Goal: Task Accomplishment & Management: Complete application form

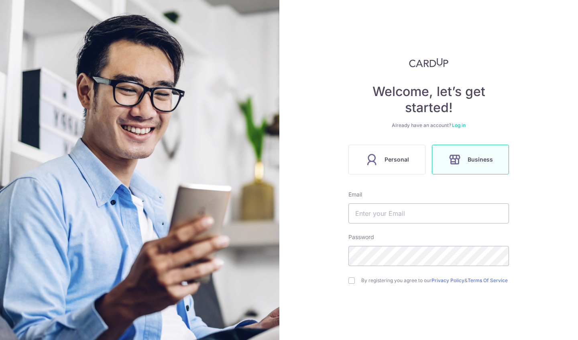
click at [382, 158] on label "Personal" at bounding box center [387, 160] width 77 height 30
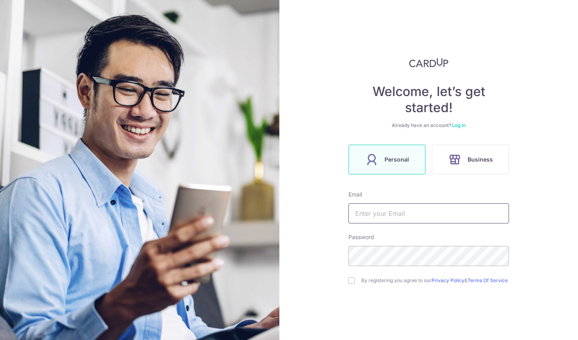
click at [378, 212] on input "text" at bounding box center [429, 213] width 161 height 20
type input "[EMAIL_ADDRESS][DOMAIN_NAME]"
click at [352, 281] on input "checkbox" at bounding box center [352, 280] width 6 height 6
checkbox input "true"
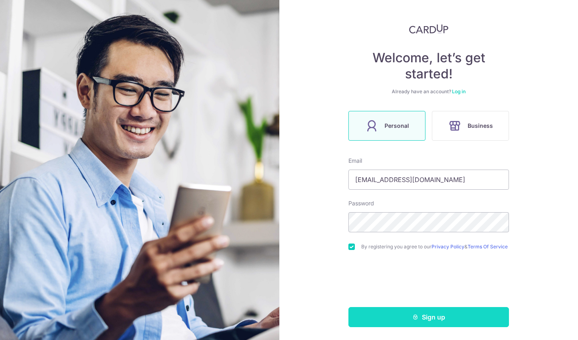
scroll to position [37, 0]
click at [423, 319] on button "Sign up" at bounding box center [429, 317] width 161 height 20
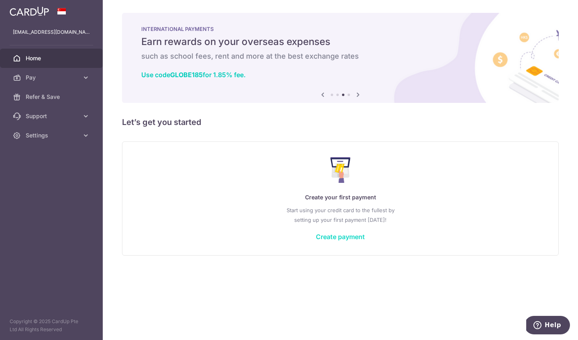
click at [334, 236] on link "Create payment" at bounding box center [340, 237] width 49 height 8
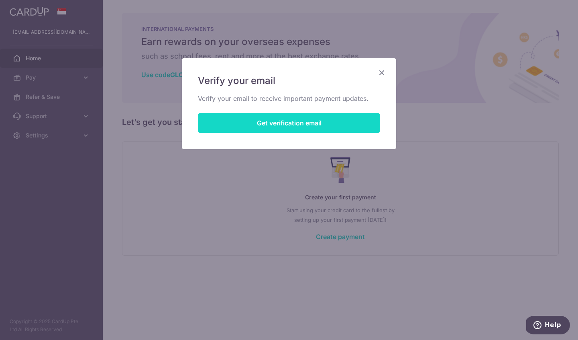
click at [297, 123] on button "Get verification email" at bounding box center [289, 123] width 182 height 20
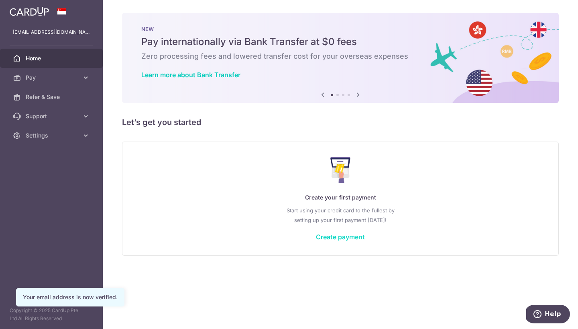
click at [354, 235] on link "Create payment" at bounding box center [340, 237] width 49 height 8
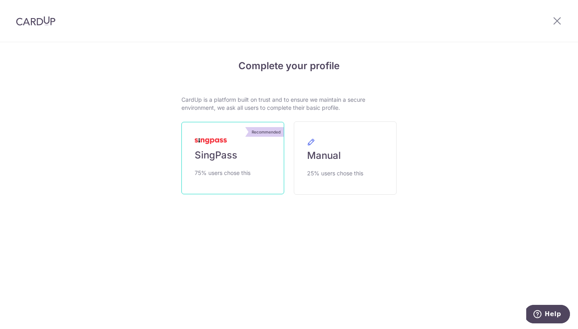
click at [252, 158] on link "Recommended SingPass 75% users chose this" at bounding box center [233, 158] width 103 height 72
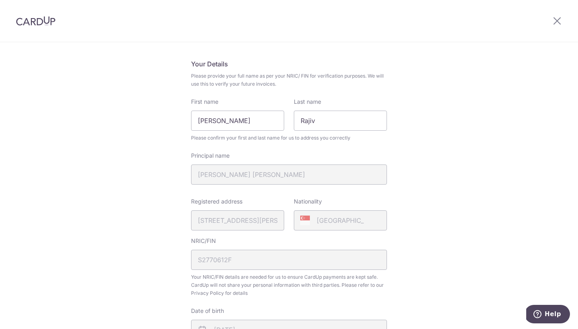
scroll to position [53, 0]
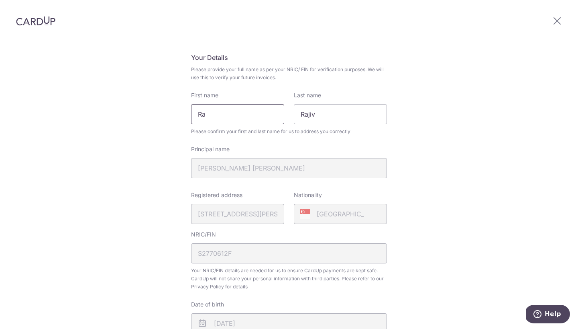
type input "R"
type input "Rajiv"
type input "Vohra"
click at [230, 112] on input "Rajiv" at bounding box center [237, 114] width 93 height 20
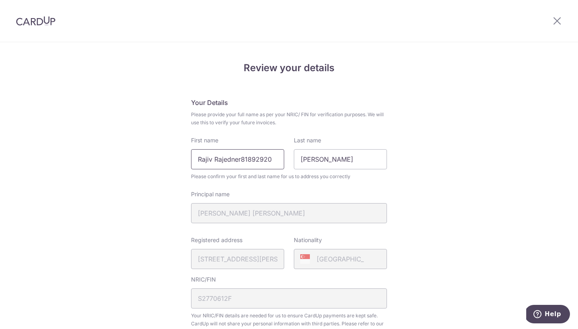
scroll to position [9, 0]
type input "Rajiv Rajender"
click at [518, 204] on div "Review your details Your Details Please provide your full name as per your NRIC…" at bounding box center [289, 309] width 578 height 552
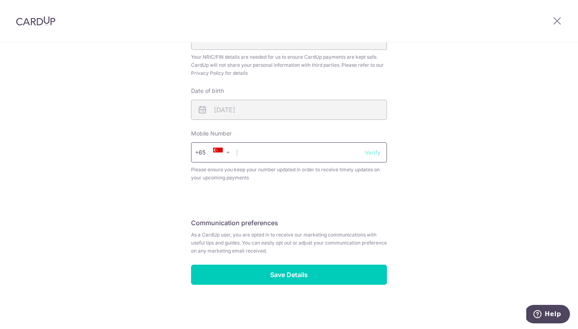
scroll to position [266, 0]
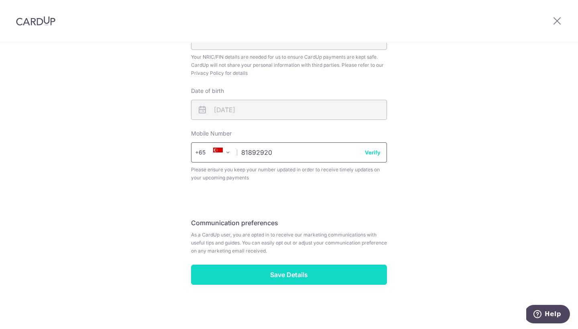
type input "81892920"
click at [306, 274] on input "Save Details" at bounding box center [289, 274] width 196 height 20
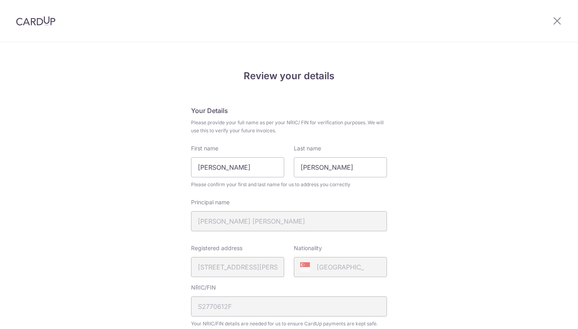
scroll to position [278, 0]
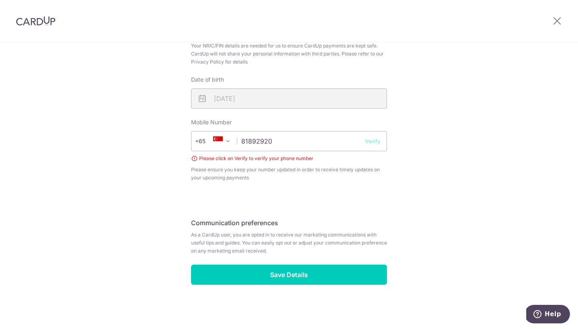
click at [372, 143] on button "Verify" at bounding box center [373, 141] width 16 height 8
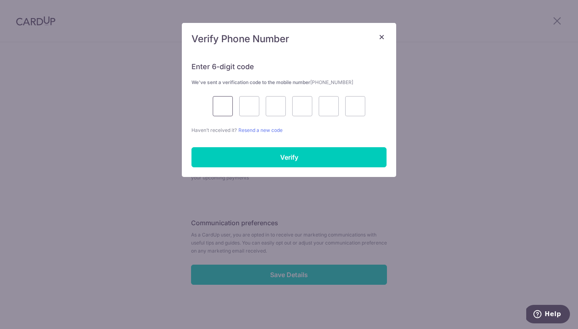
click at [219, 106] on input "text" at bounding box center [223, 106] width 20 height 20
type input "1"
type input "2"
type input "7"
type input "8"
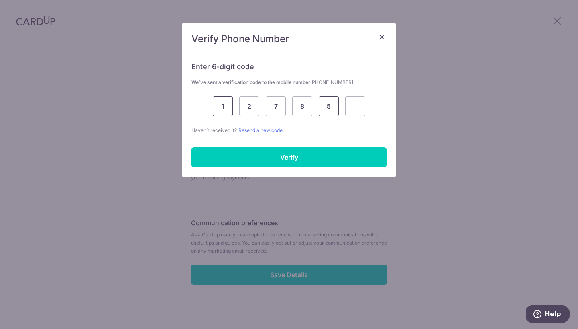
type input "5"
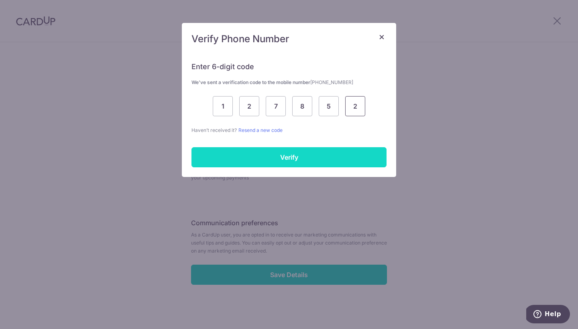
type input "2"
click at [262, 160] on input "Verify" at bounding box center [289, 157] width 195 height 20
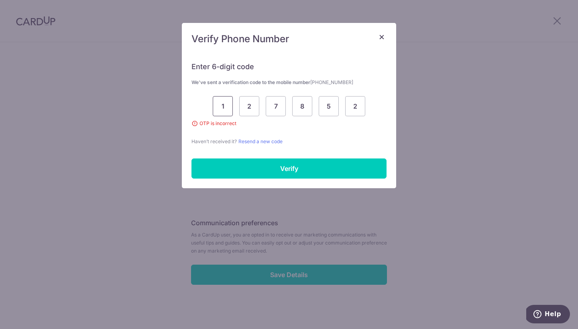
click at [227, 105] on input "1" at bounding box center [223, 106] width 20 height 20
type input "8"
type input "9"
type input "5"
type input "7"
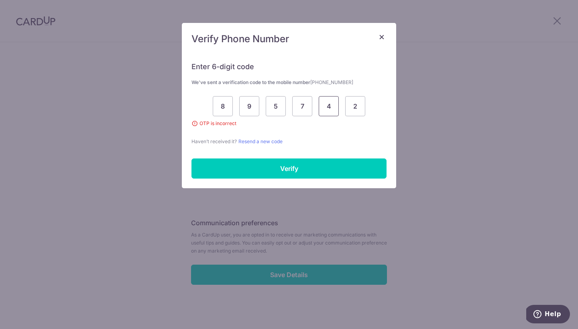
type input "4"
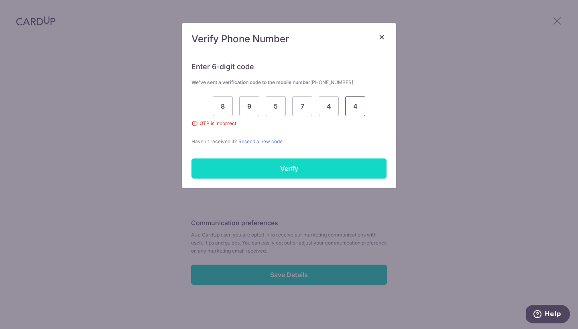
type input "4"
click at [298, 172] on input "Verify" at bounding box center [289, 168] width 195 height 20
click at [278, 167] on input "Verify" at bounding box center [289, 168] width 195 height 20
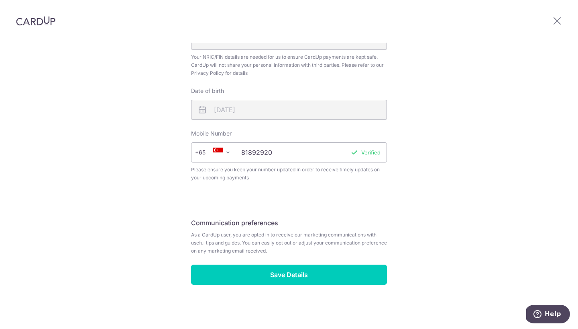
scroll to position [266, 0]
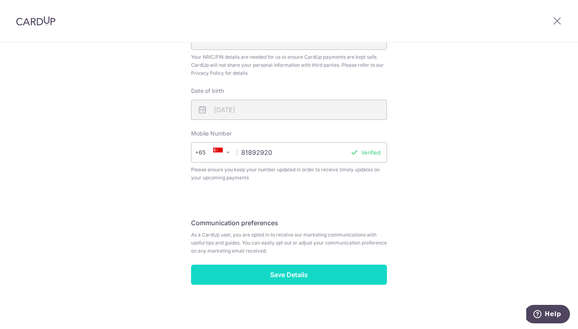
click at [308, 274] on input "Save Details" at bounding box center [289, 274] width 196 height 20
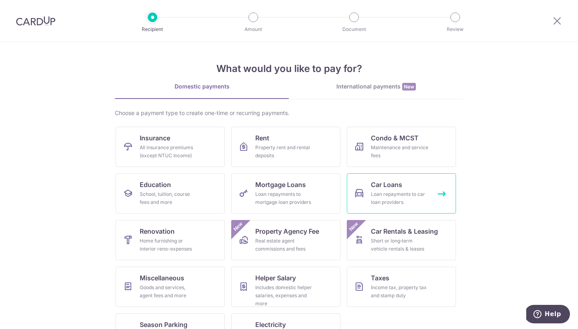
click at [412, 204] on div "Loan repayments to car loan providers" at bounding box center [400, 198] width 58 height 16
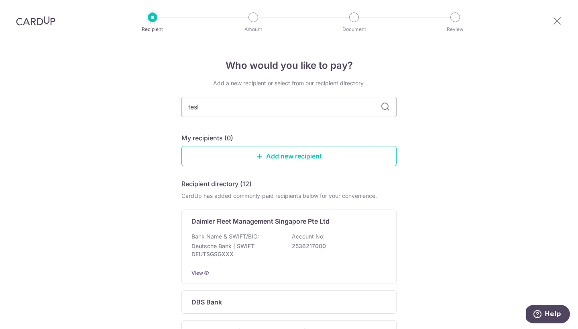
type input "tesla"
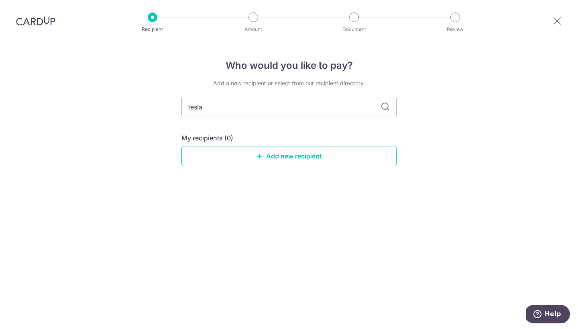
drag, startPoint x: 358, startPoint y: 121, endPoint x: 384, endPoint y: 104, distance: 31.0
click at [384, 104] on icon at bounding box center [386, 107] width 10 height 10
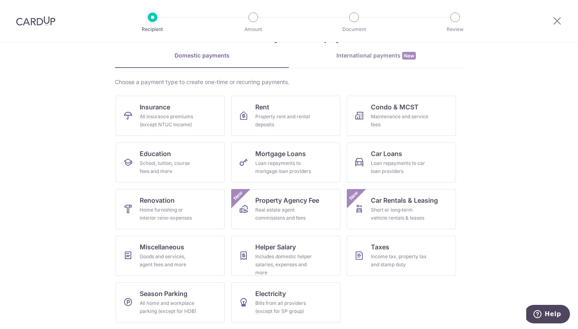
scroll to position [31, 0]
click at [164, 251] on link "Miscellaneous Goods and services, agent fees and more" at bounding box center [170, 255] width 109 height 40
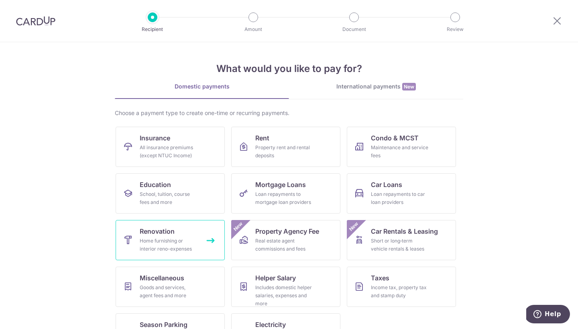
click at [184, 244] on div "Home furnishing or interior reno-expenses" at bounding box center [169, 245] width 58 height 16
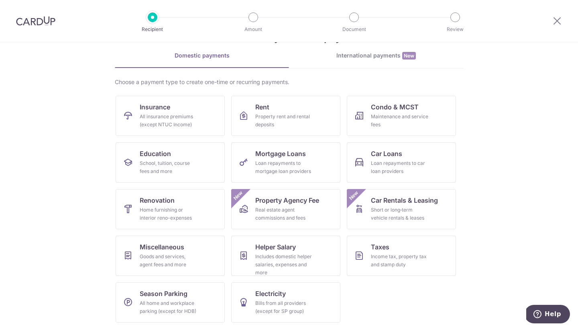
scroll to position [31, 0]
click at [159, 204] on span "Renovation" at bounding box center [157, 200] width 35 height 10
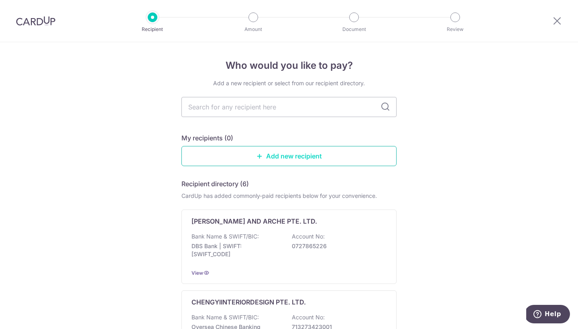
click at [279, 155] on link "Add new recipient" at bounding box center [289, 156] width 215 height 20
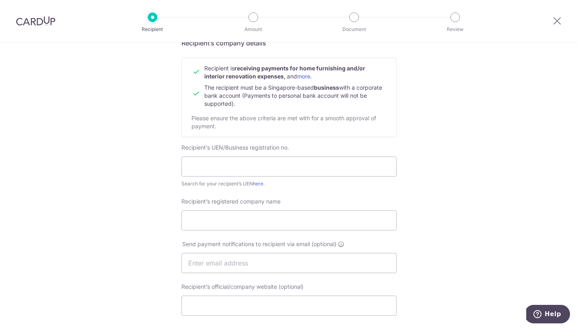
scroll to position [73, 0]
type input "93886012"
type input "l"
type input "[PERSON_NAME] [PERSON_NAME]"
click at [521, 192] on div "Who would you like to pay? Your recipient does not need a CardUp account to rec…" at bounding box center [289, 271] width 578 height 604
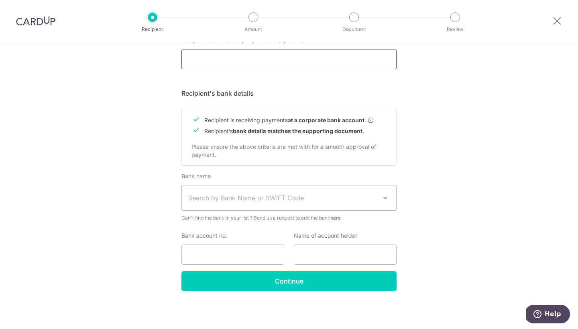
scroll to position [318, 0]
click at [317, 202] on span "Search by Bank Name or SWIFT Code" at bounding box center [289, 197] width 215 height 25
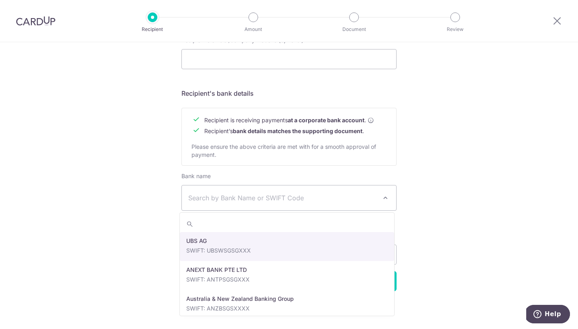
click at [422, 170] on div "Who would you like to pay? Your recipient does not need a CardUp account to rec…" at bounding box center [289, 26] width 578 height 604
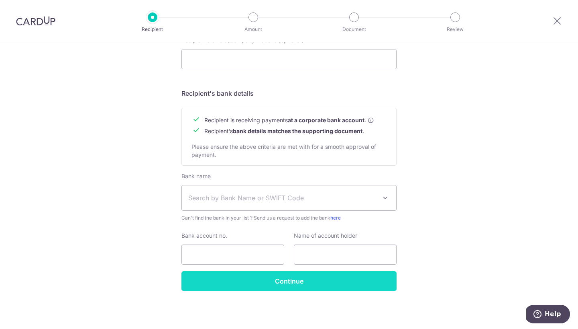
click at [323, 284] on input "Continue" at bounding box center [289, 281] width 215 height 20
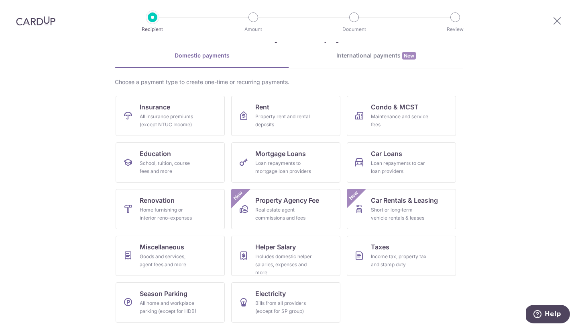
scroll to position [31, 0]
click at [184, 195] on link "Renovation Home furnishing or interior reno-expenses" at bounding box center [170, 209] width 109 height 40
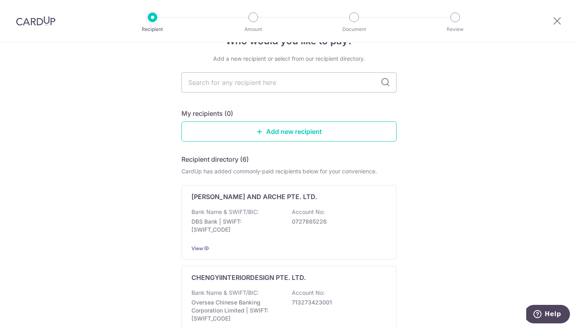
scroll to position [25, 0]
click at [304, 127] on link "Add new recipient" at bounding box center [289, 131] width 215 height 20
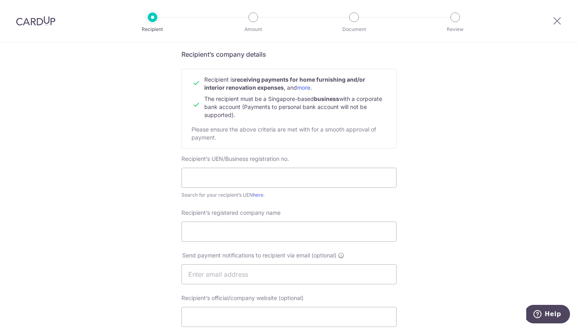
scroll to position [64, 0]
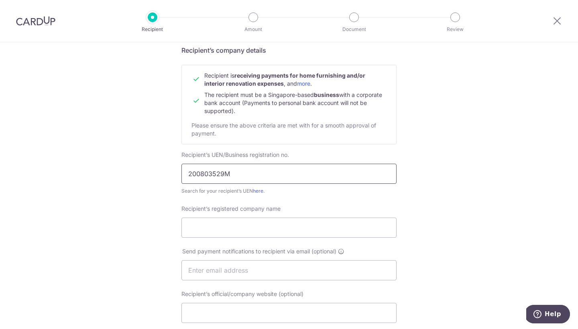
type input "200803529M"
click at [416, 204] on div "Who would you like to pay? Your recipient does not need a CardUp account to rec…" at bounding box center [289, 280] width 578 height 604
type input "ONE CONCEPT"
click at [411, 217] on div "Who would you like to pay? Your recipient does not need a CardUp account to rec…" at bounding box center [289, 280] width 578 height 604
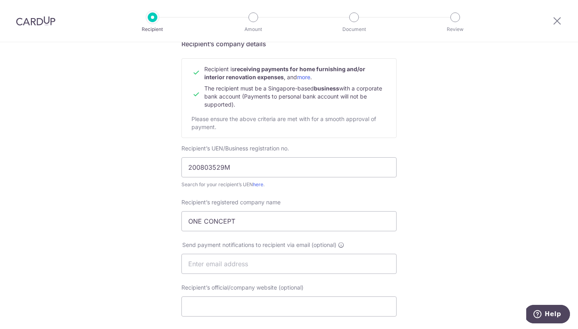
scroll to position [72, 0]
click at [327, 219] on input "ONE CONCEPT" at bounding box center [289, 220] width 215 height 20
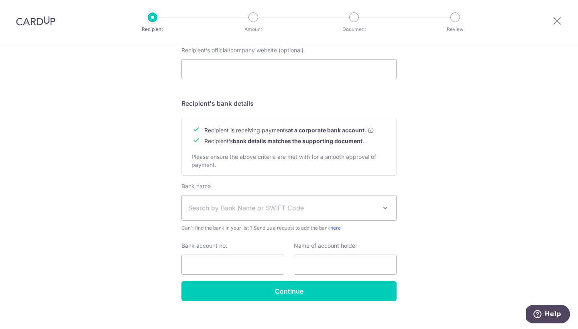
scroll to position [308, 0]
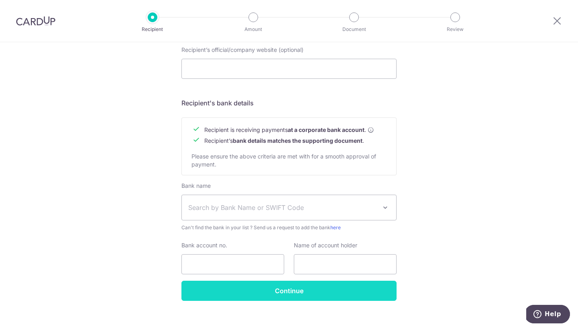
click at [329, 292] on input "Continue" at bounding box center [289, 290] width 215 height 20
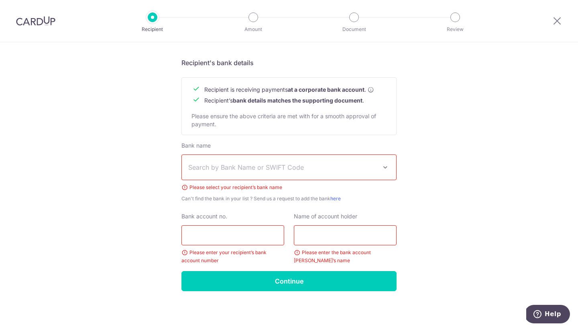
scroll to position [348, 0]
click at [268, 172] on span "Search by Bank Name or SWIFT Code" at bounding box center [282, 167] width 189 height 10
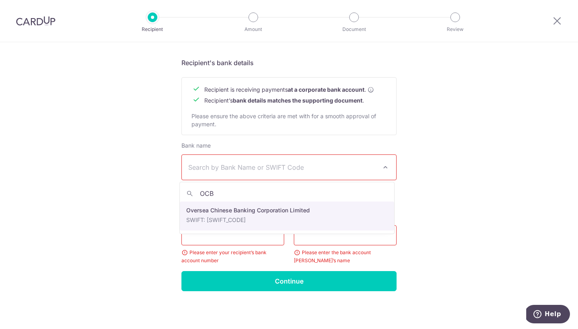
type input "OCBC"
select select "12"
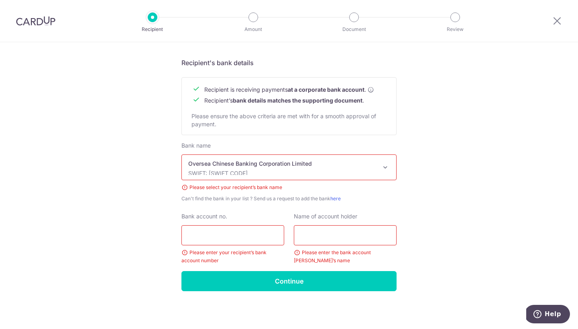
click at [244, 235] on input "Bank account no." at bounding box center [233, 235] width 103 height 20
